Goal: Information Seeking & Learning: Learn about a topic

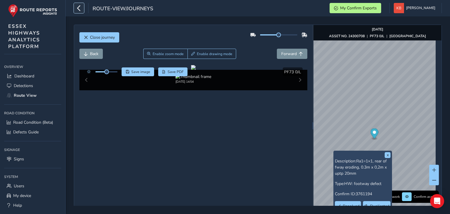
click at [80, 9] on icon "button" at bounding box center [79, 8] width 6 height 10
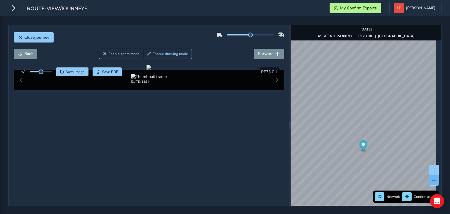
click at [432, 180] on button at bounding box center [434, 180] width 10 height 10
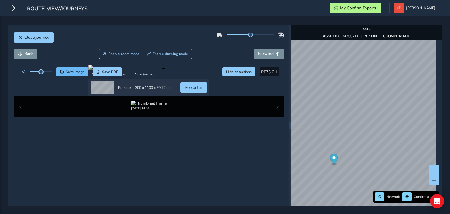
drag, startPoint x: 41, startPoint y: 72, endPoint x: 60, endPoint y: 75, distance: 18.9
click at [60, 75] on div "Save image Save PDF" at bounding box center [70, 71] width 104 height 9
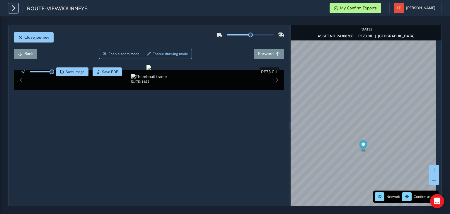
click at [12, 9] on icon "button" at bounding box center [13, 8] width 6 height 10
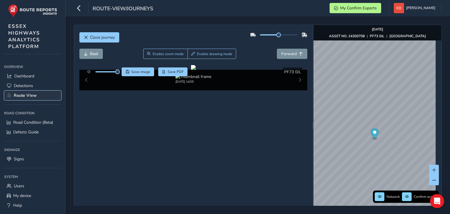
click at [22, 96] on span "Route View" at bounding box center [25, 96] width 23 height 6
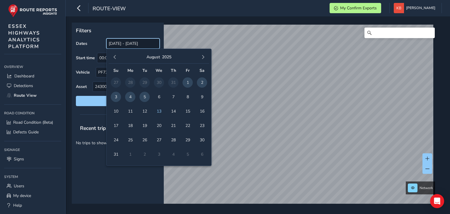
click at [115, 40] on input "[DATE] - [DATE]" at bounding box center [132, 43] width 53 height 10
click at [116, 58] on span "button" at bounding box center [115, 57] width 4 height 4
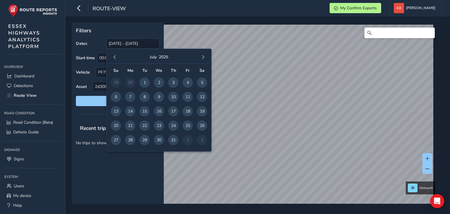
click at [116, 58] on span "button" at bounding box center [115, 57] width 4 height 4
click at [145, 81] on span "1" at bounding box center [145, 82] width 10 height 10
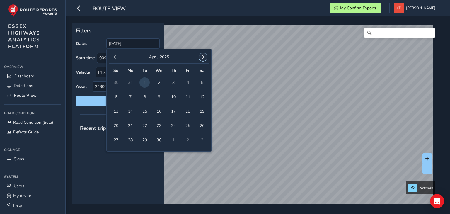
click at [204, 57] on span "button" at bounding box center [203, 57] width 4 height 4
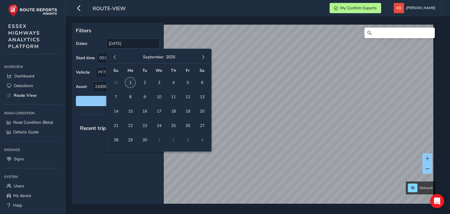
click at [131, 81] on span "1" at bounding box center [130, 82] width 10 height 10
type input "[DATE] - [DATE]"
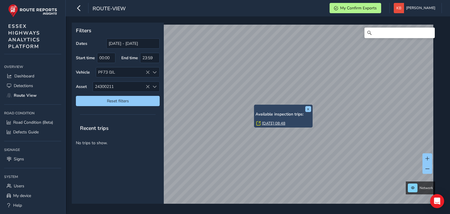
click at [271, 122] on link "[DATE] 08:48" at bounding box center [273, 123] width 23 height 5
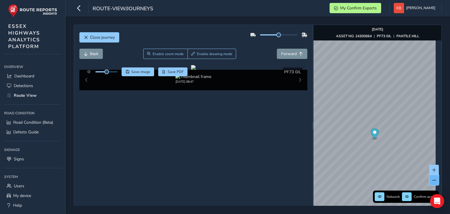
click at [429, 176] on button at bounding box center [434, 180] width 10 height 10
click at [77, 12] on icon "button" at bounding box center [79, 8] width 6 height 10
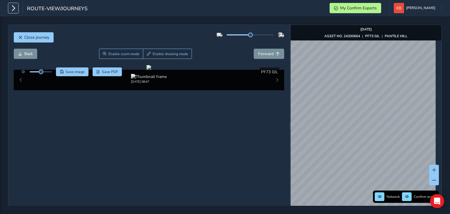
click at [18, 12] on button "button" at bounding box center [13, 8] width 10 height 10
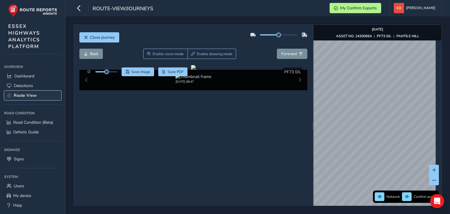
click at [26, 93] on span "Route View" at bounding box center [25, 96] width 23 height 6
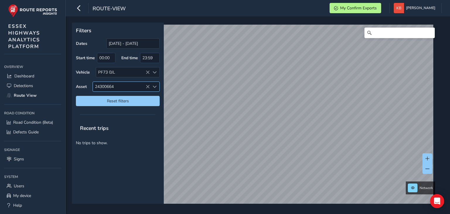
click at [148, 85] on icon at bounding box center [148, 87] width 4 height 4
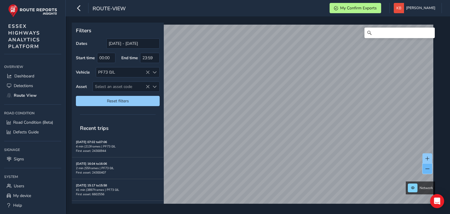
click at [431, 168] on button at bounding box center [428, 169] width 10 height 10
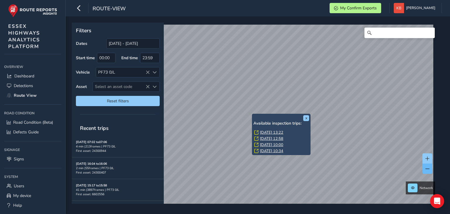
click at [254, 116] on div "x Available inspection trips: [GEOGRAPHIC_DATA][DATE] 13:22 [DATE] 12:58 [DATE]…" at bounding box center [282, 134] width 56 height 39
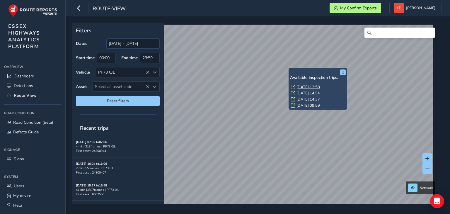
click at [304, 97] on link "[DATE] 14:37" at bounding box center [308, 99] width 23 height 5
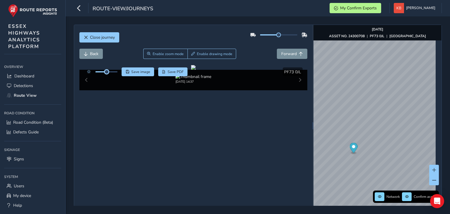
drag, startPoint x: 106, startPoint y: 70, endPoint x: 120, endPoint y: 72, distance: 14.0
click at [120, 72] on div "Save image Save PDF" at bounding box center [136, 71] width 104 height 9
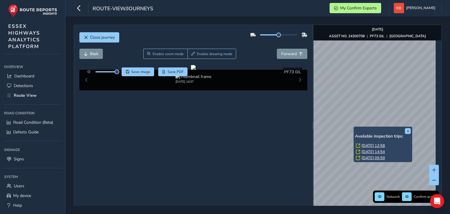
click at [367, 144] on link "[DATE] 12:58" at bounding box center [373, 145] width 23 height 5
click at [369, 149] on link "[DATE] 14:54" at bounding box center [373, 151] width 23 height 5
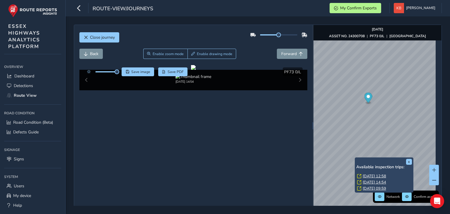
click at [370, 176] on link "[DATE] 12:58" at bounding box center [374, 176] width 23 height 5
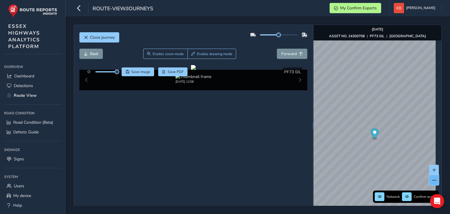
click at [429, 181] on button at bounding box center [434, 180] width 10 height 10
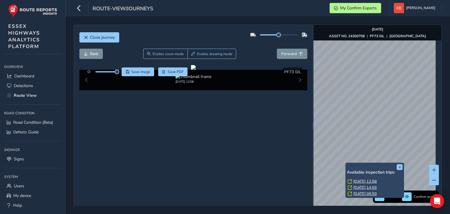
click at [363, 192] on link "[DATE] 09:59" at bounding box center [365, 193] width 23 height 5
click at [364, 192] on link "[DATE] 09:59" at bounding box center [365, 193] width 23 height 5
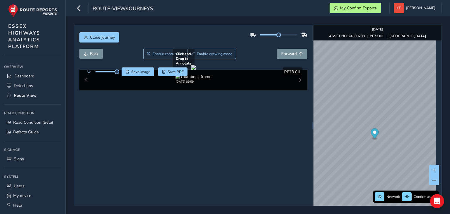
drag, startPoint x: 123, startPoint y: 119, endPoint x: 226, endPoint y: 131, distance: 103.6
click at [196, 70] on div at bounding box center [193, 67] width 5 height 5
click at [78, 11] on icon "button" at bounding box center [79, 8] width 6 height 10
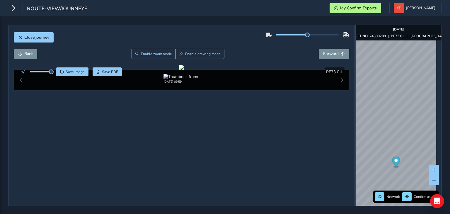
drag, startPoint x: 287, startPoint y: 137, endPoint x: 352, endPoint y: 140, distance: 64.6
click at [355, 140] on div at bounding box center [355, 125] width 1 height 201
click at [432, 180] on span at bounding box center [434, 180] width 4 height 4
click at [179, 70] on div at bounding box center [181, 67] width 5 height 5
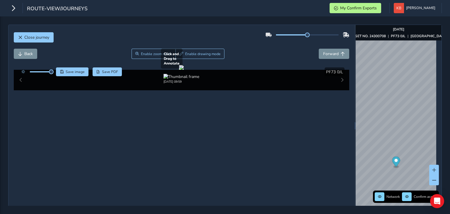
click at [179, 70] on div at bounding box center [181, 67] width 5 height 5
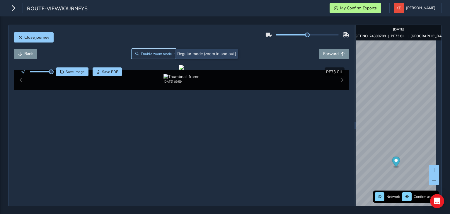
click at [139, 52] on button "Enable zoom mode" at bounding box center [153, 54] width 45 height 10
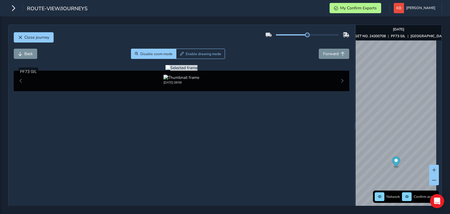
click at [166, 71] on div at bounding box center [182, 68] width 32 height 6
click at [112, 159] on img at bounding box center [436, 158] width 844 height 475
click at [166, 71] on div at bounding box center [182, 68] width 32 height 6
click at [248, 164] on img at bounding box center [227, 150] width 844 height 475
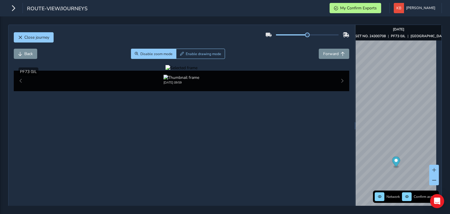
click at [198, 71] on div at bounding box center [182, 68] width 32 height 6
click at [432, 179] on span at bounding box center [434, 180] width 4 height 4
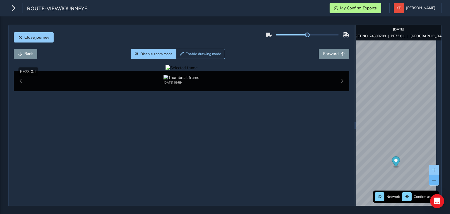
click at [432, 179] on span at bounding box center [434, 180] width 4 height 4
click at [13, 12] on icon "button" at bounding box center [13, 8] width 6 height 10
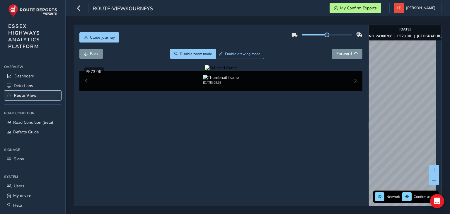
click at [22, 96] on span "Route View" at bounding box center [25, 96] width 23 height 6
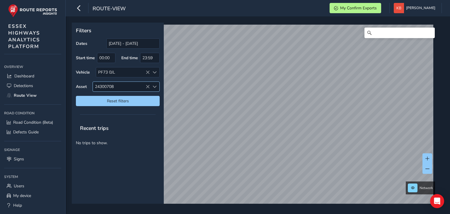
click at [150, 86] on icon at bounding box center [148, 87] width 4 height 4
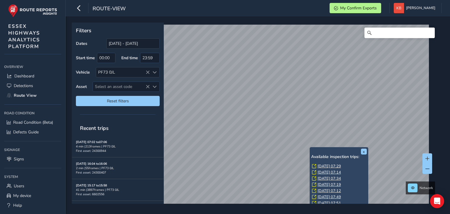
click at [320, 150] on div "x Available inspection trips: [GEOGRAPHIC_DATA][DATE] 07:29 [DATE] 07:14 [DATE]…" at bounding box center [339, 181] width 56 height 64
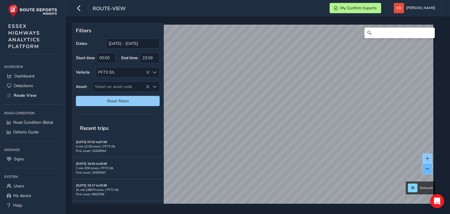
click at [427, 170] on span at bounding box center [428, 169] width 4 height 4
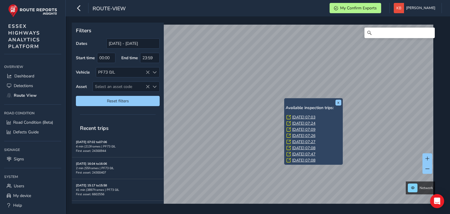
click at [302, 115] on link "[DATE] 07:03" at bounding box center [303, 117] width 23 height 5
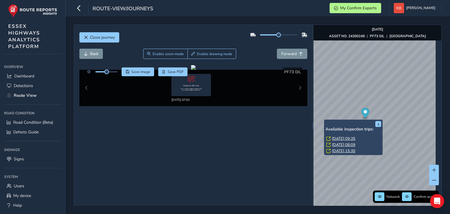
click at [339, 137] on link "[DATE] 09:35" at bounding box center [343, 138] width 23 height 5
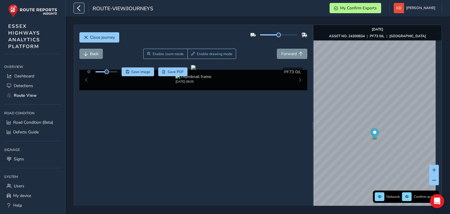
click at [79, 7] on icon "button" at bounding box center [79, 8] width 6 height 10
